Goal: Information Seeking & Learning: Learn about a topic

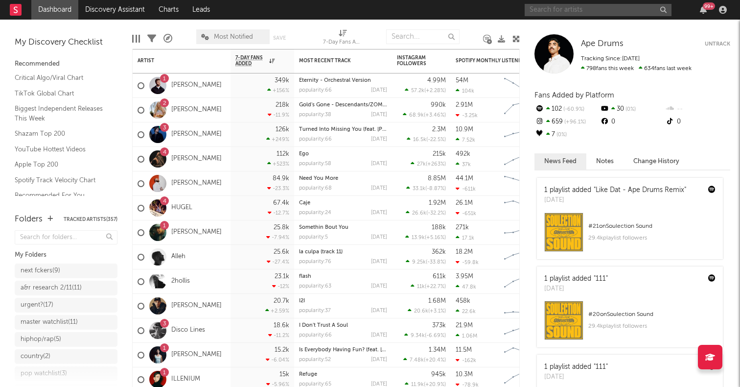
click at [580, 6] on input "text" at bounding box center [598, 10] width 147 height 12
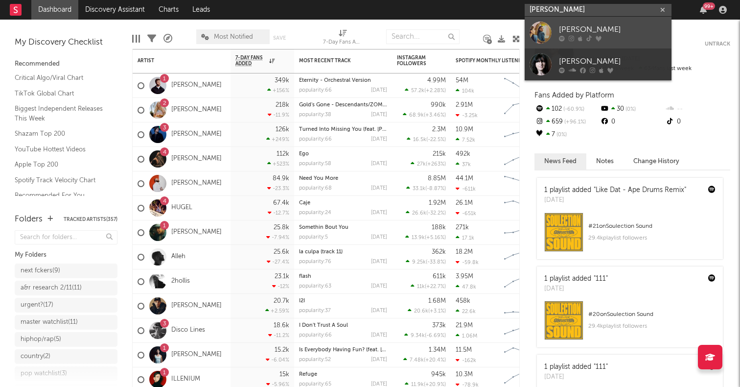
type input "[PERSON_NAME]"
click at [541, 33] on div at bounding box center [541, 33] width 22 height 22
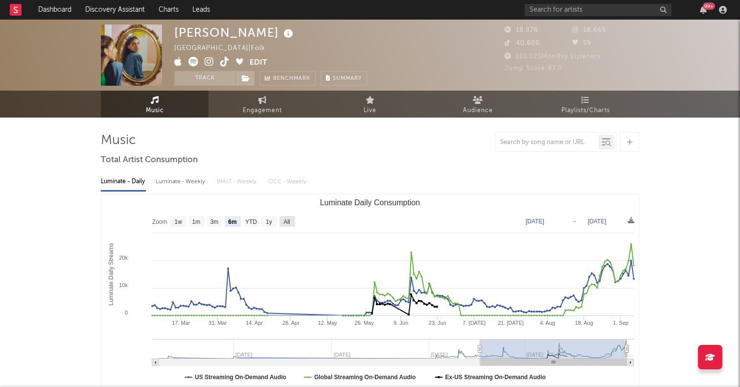
click at [286, 218] on text "All" at bounding box center [286, 221] width 6 height 7
select select "All"
type input "[DATE]"
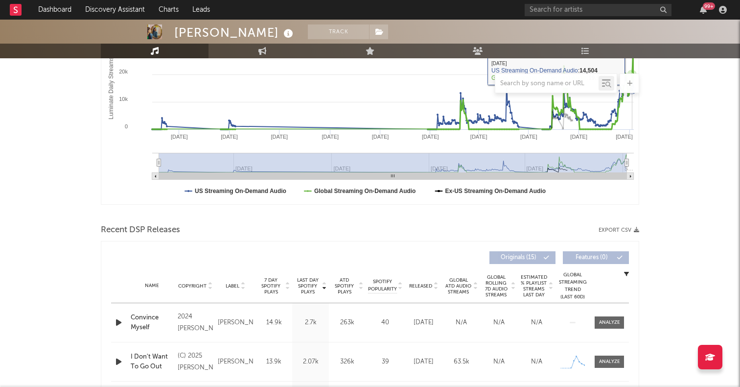
scroll to position [326, 0]
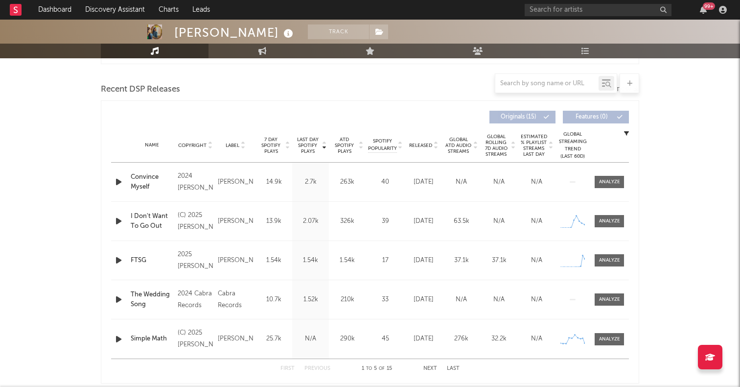
click at [118, 182] on icon "button" at bounding box center [119, 182] width 10 height 12
click at [417, 142] on span "Released" at bounding box center [420, 145] width 23 height 6
click at [118, 221] on icon "button" at bounding box center [119, 221] width 10 height 12
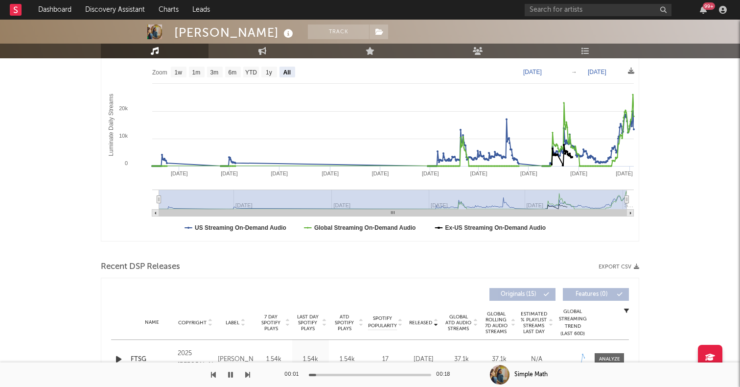
scroll to position [0, 0]
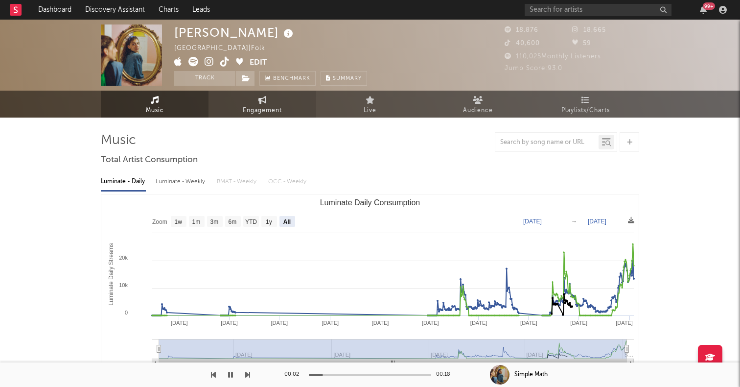
click at [232, 97] on link "Engagement" at bounding box center [262, 104] width 108 height 27
select select "1w"
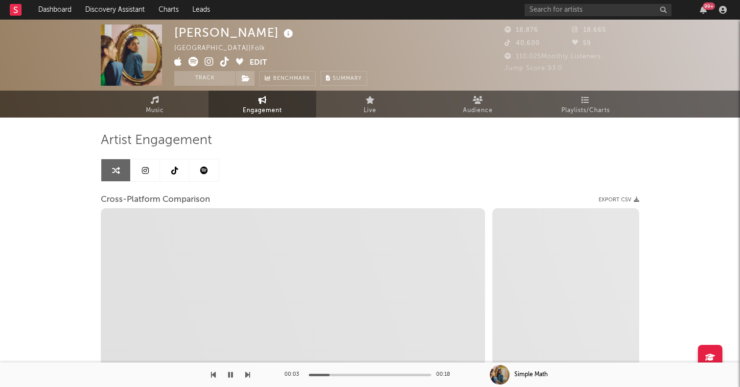
click at [208, 58] on icon at bounding box center [209, 62] width 9 height 10
select select "1m"
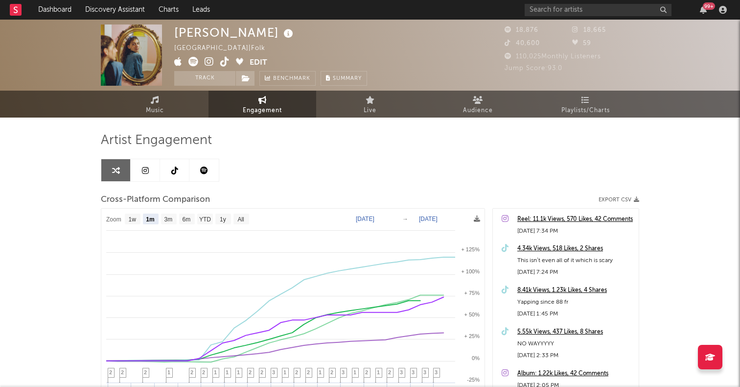
click at [144, 173] on icon at bounding box center [145, 170] width 7 height 8
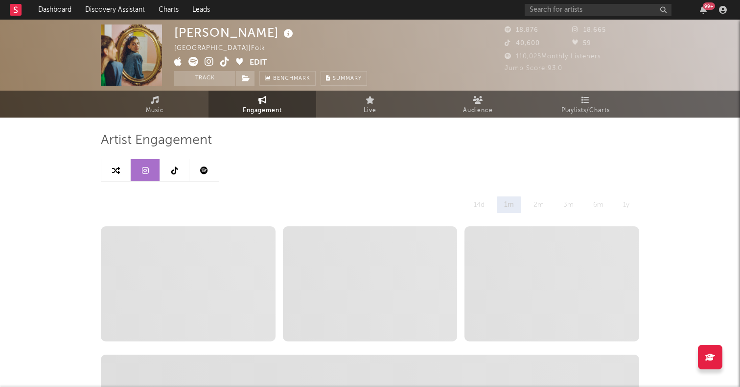
select select "6m"
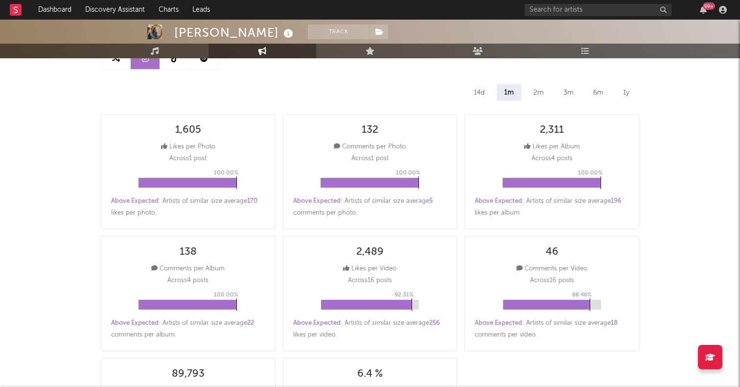
scroll to position [98, 0]
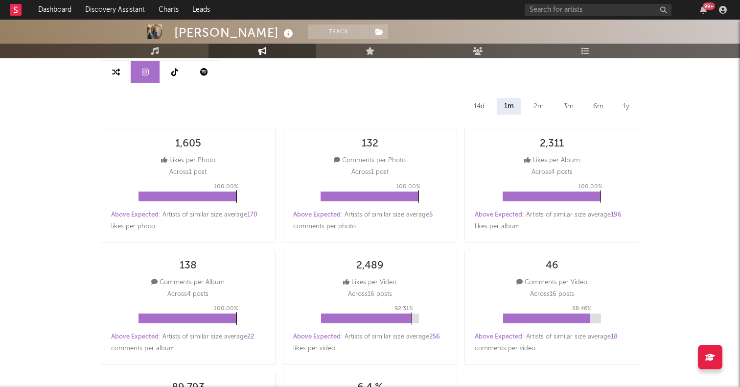
click at [175, 81] on link at bounding box center [174, 72] width 29 height 22
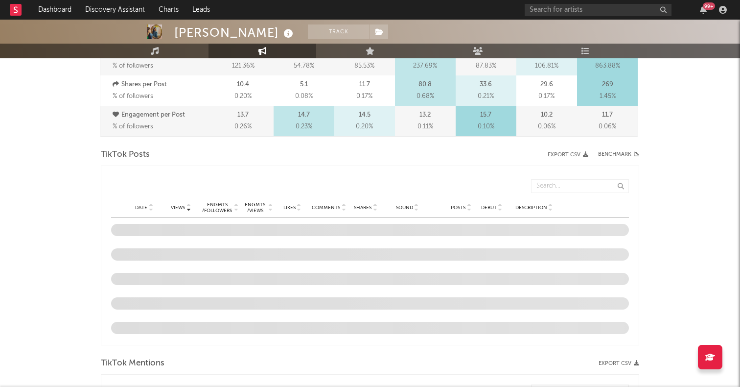
select select "6m"
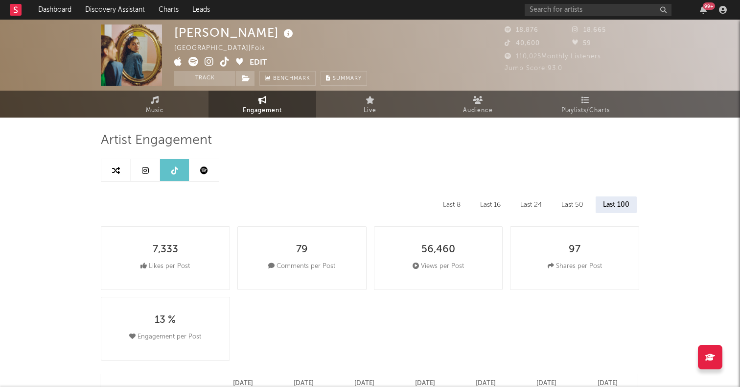
click at [196, 177] on link at bounding box center [203, 170] width 29 height 22
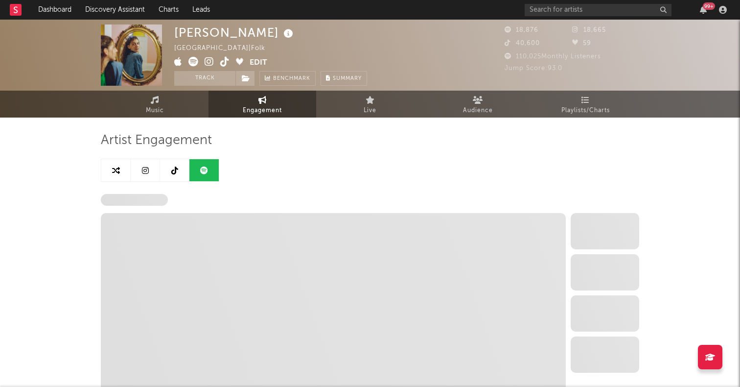
select select "6m"
select select "1w"
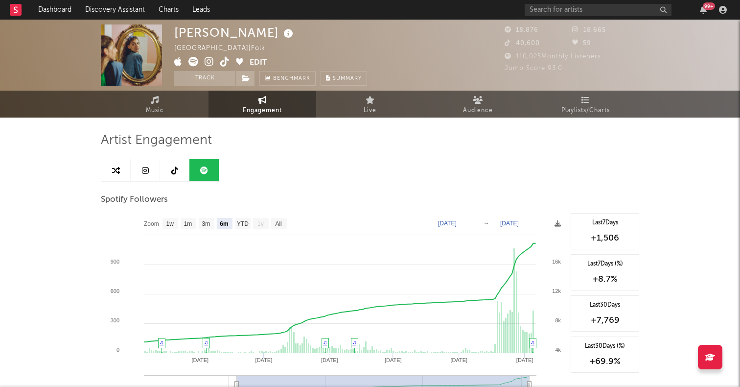
click at [194, 57] on icon at bounding box center [193, 62] width 10 height 10
